Goal: Navigation & Orientation: Find specific page/section

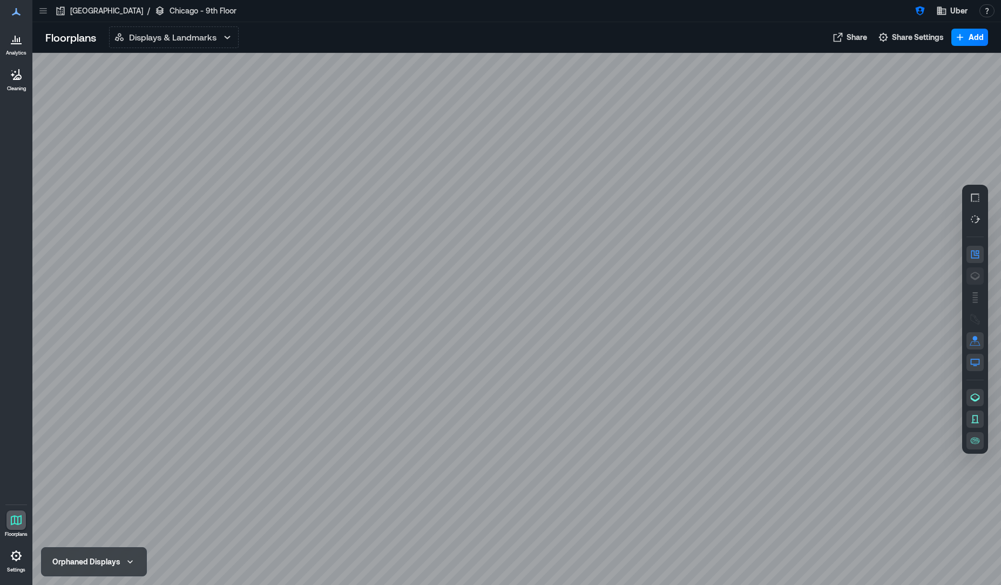
click at [975, 274] on icon "button" at bounding box center [975, 275] width 11 height 11
click at [146, 566] on div at bounding box center [516, 319] width 969 height 532
click at [137, 567] on button "Orphaned Displays" at bounding box center [94, 561] width 92 height 15
click at [130, 532] on icon "button" at bounding box center [130, 529] width 11 height 11
click at [48, 52] on div "Floorplans Displays & Landmarks Displays & Landmarks Live Heatmap Live Availabi…" at bounding box center [516, 37] width 969 height 31
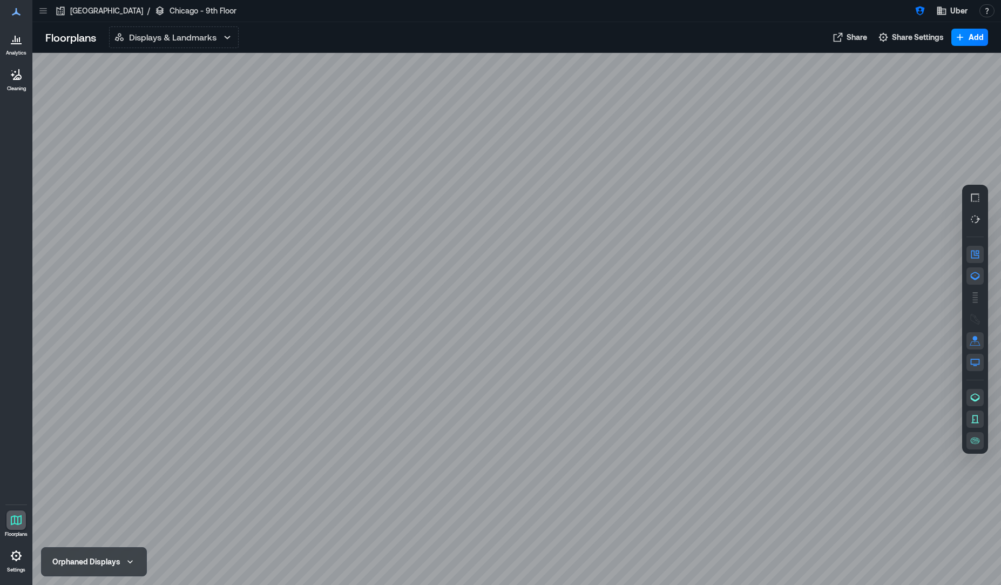
click at [42, 13] on icon at bounding box center [43, 10] width 11 height 11
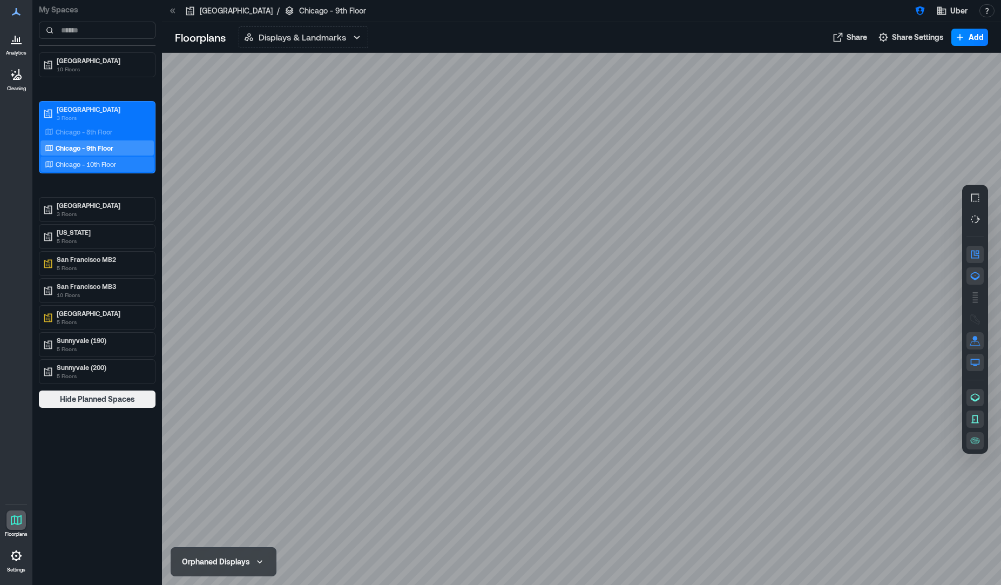
click at [86, 167] on p "Chicago - 10th Floor" at bounding box center [86, 164] width 60 height 9
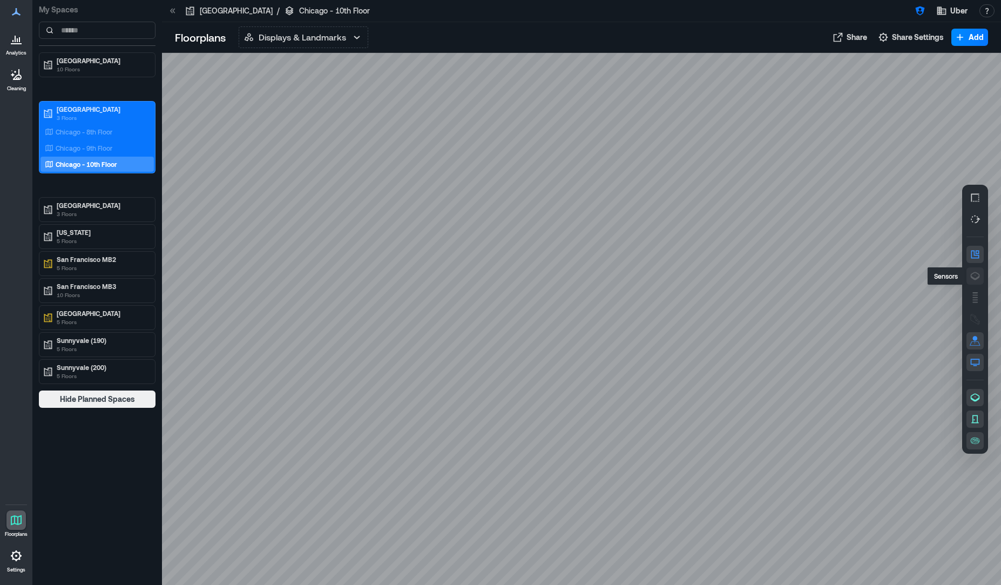
click at [974, 276] on icon "button" at bounding box center [975, 275] width 11 height 11
click at [102, 133] on p "Chicago - 8th Floor" at bounding box center [84, 131] width 57 height 9
click at [979, 277] on icon "button" at bounding box center [975, 276] width 9 height 8
click at [924, 15] on icon "button" at bounding box center [920, 10] width 11 height 11
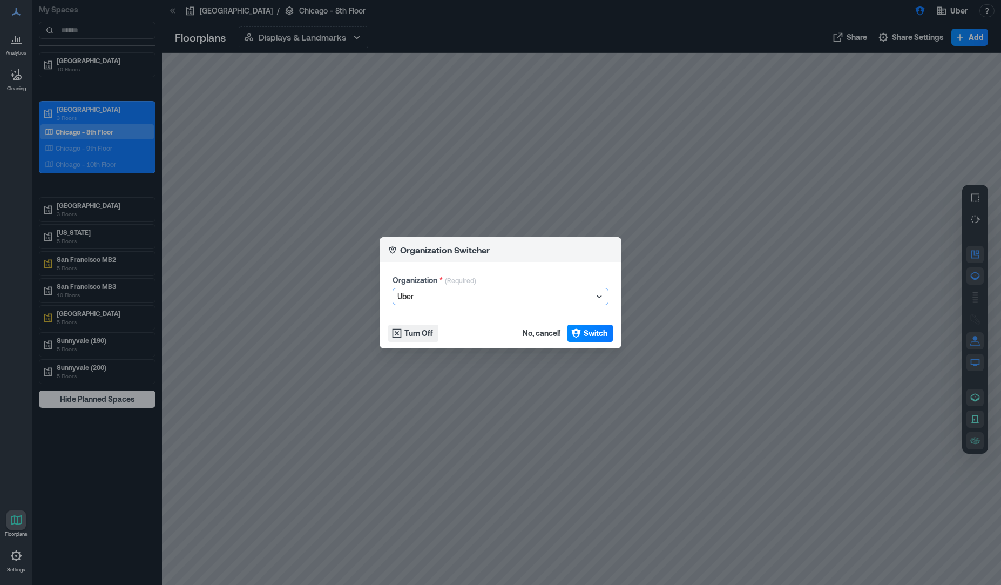
click at [532, 293] on div at bounding box center [494, 296] width 195 height 13
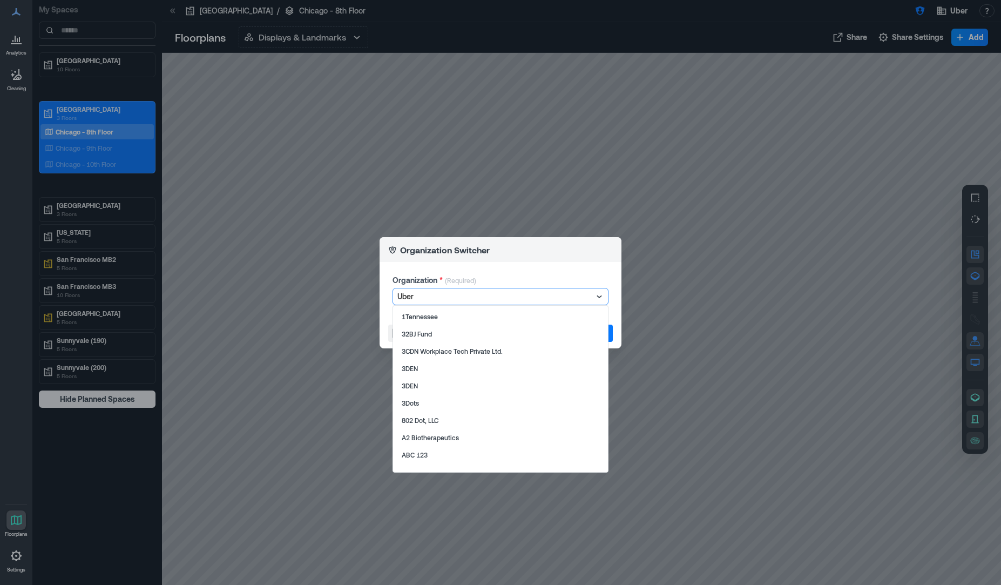
type input "**********"
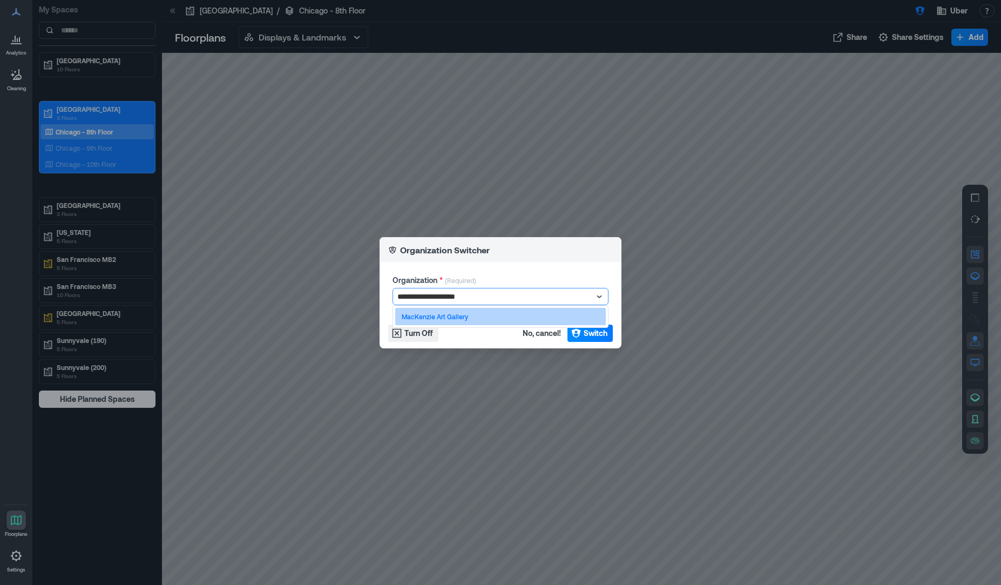
click at [464, 320] on p "MacKenzie Art Gallery" at bounding box center [435, 316] width 66 height 9
click at [599, 334] on span "Switch" at bounding box center [596, 333] width 24 height 11
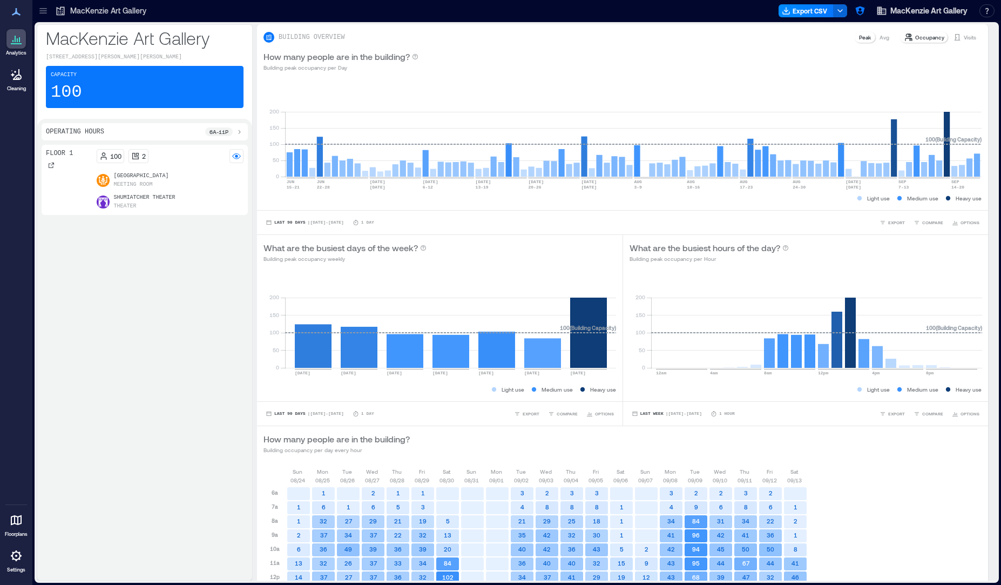
click at [12, 524] on icon at bounding box center [16, 520] width 11 height 10
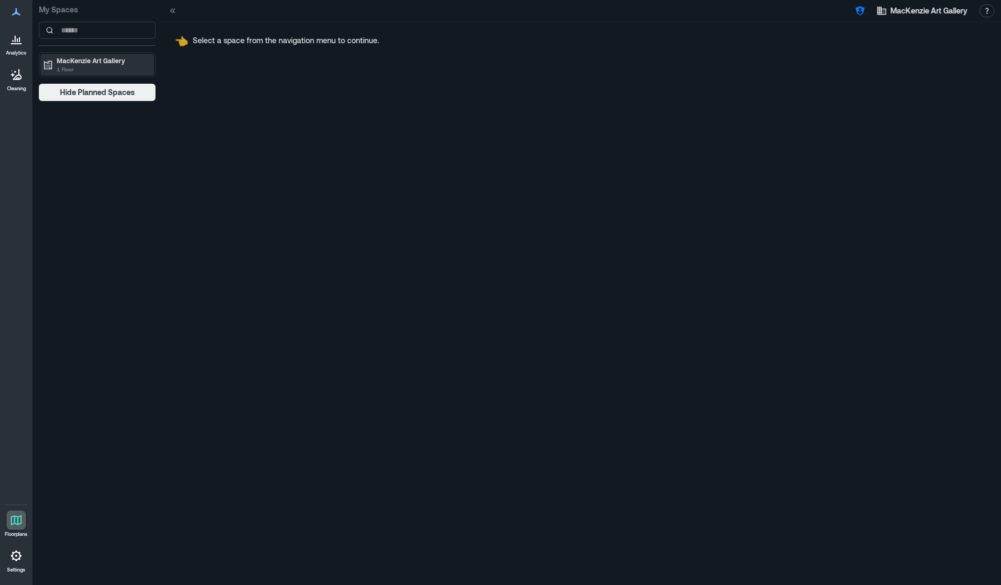
click at [83, 69] on p "1 Floor" at bounding box center [102, 69] width 91 height 9
click at [82, 84] on div "Floor 1" at bounding box center [95, 83] width 105 height 11
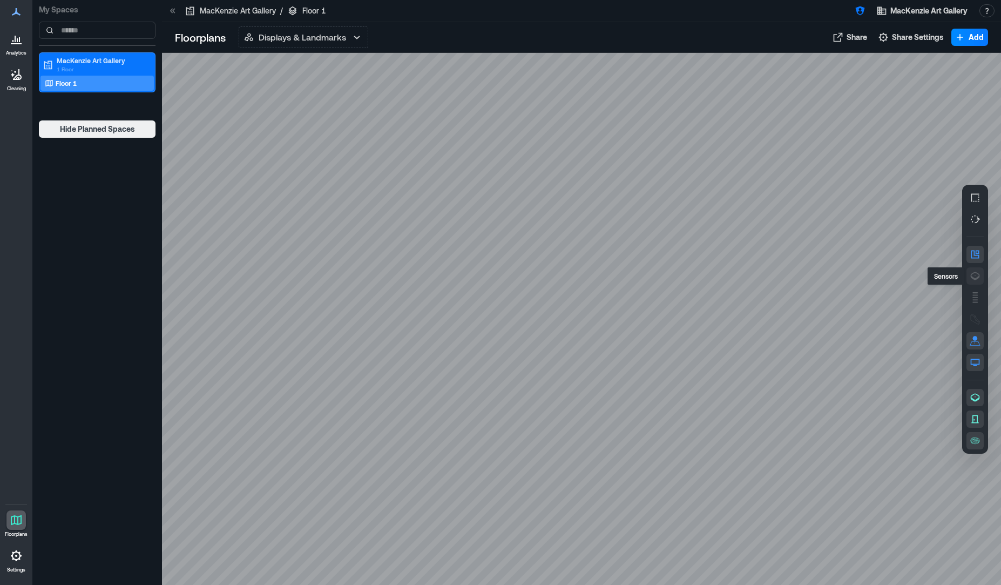
click at [979, 274] on icon "button" at bounding box center [975, 276] width 9 height 8
